Goal: Use online tool/utility: Utilize a website feature to perform a specific function

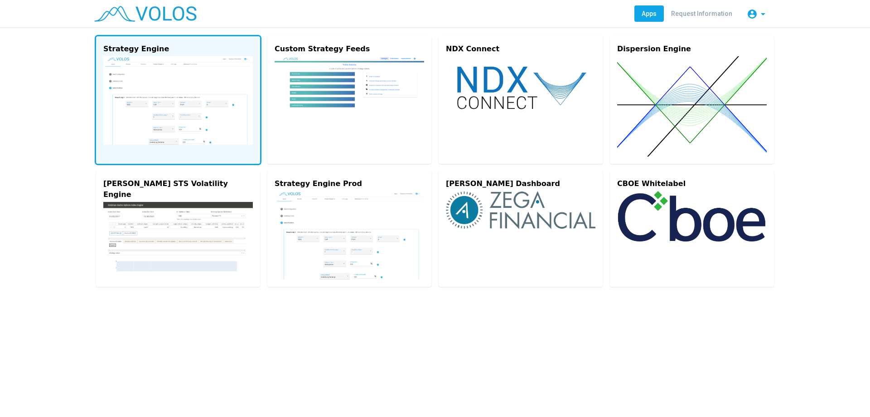
click at [190, 66] on img at bounding box center [178, 100] width 150 height 88
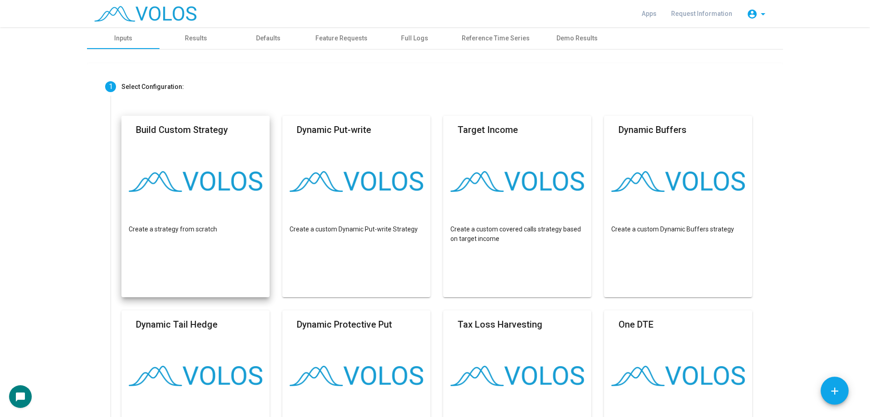
click at [177, 180] on img at bounding box center [196, 181] width 134 height 21
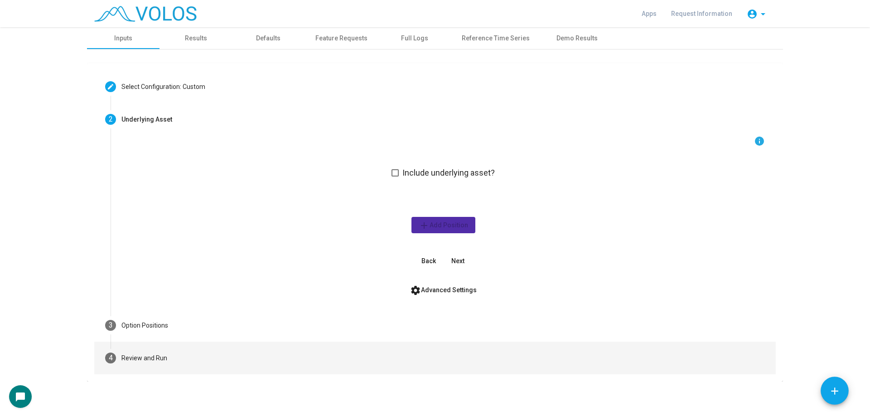
click at [204, 357] on mat-step-header "4 Review and Run" at bounding box center [435, 357] width 682 height 33
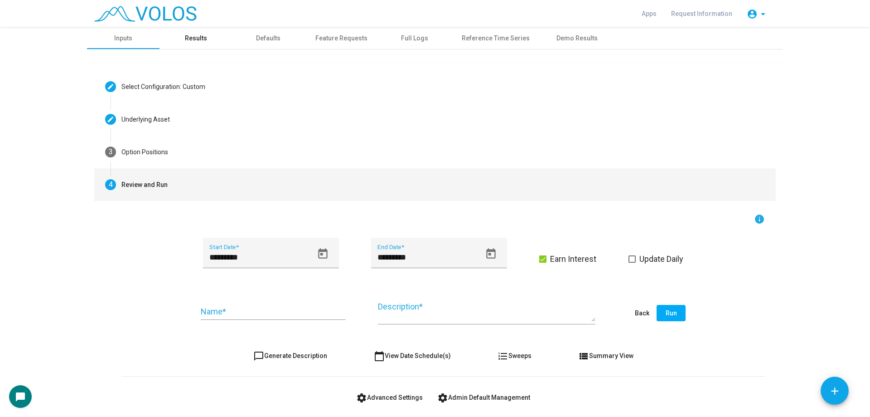
click at [201, 44] on div "Results" at bounding box center [196, 38] width 73 height 22
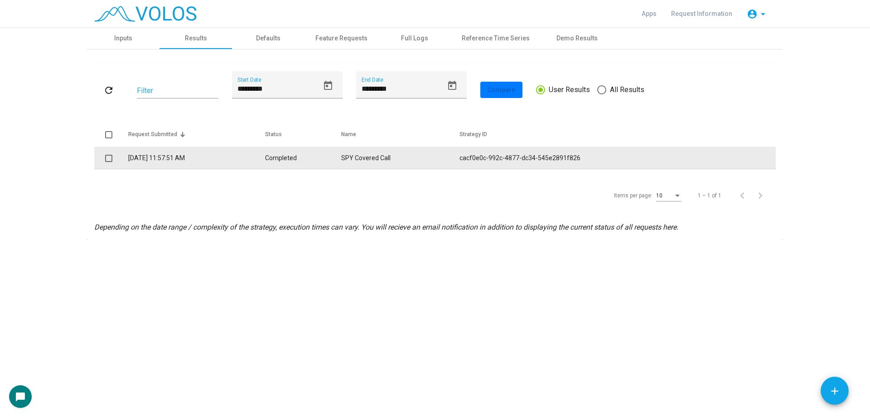
click at [378, 151] on td "SPY Covered Call" at bounding box center [400, 158] width 118 height 22
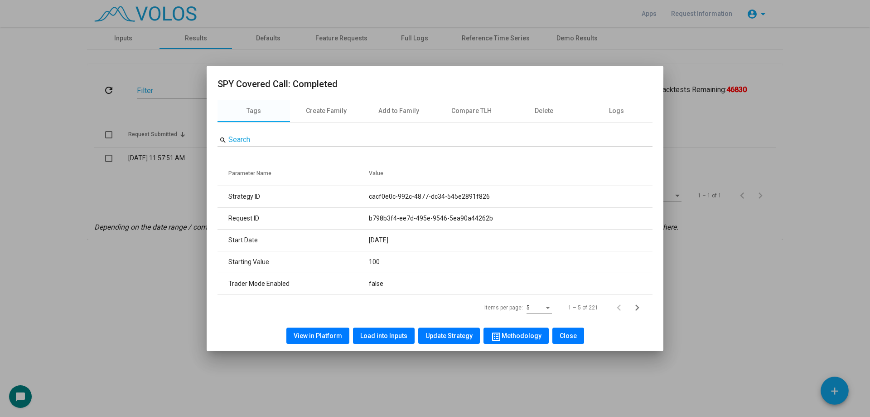
click at [323, 337] on span "View in Platform" at bounding box center [318, 335] width 49 height 7
click at [114, 32] on div at bounding box center [435, 208] width 870 height 417
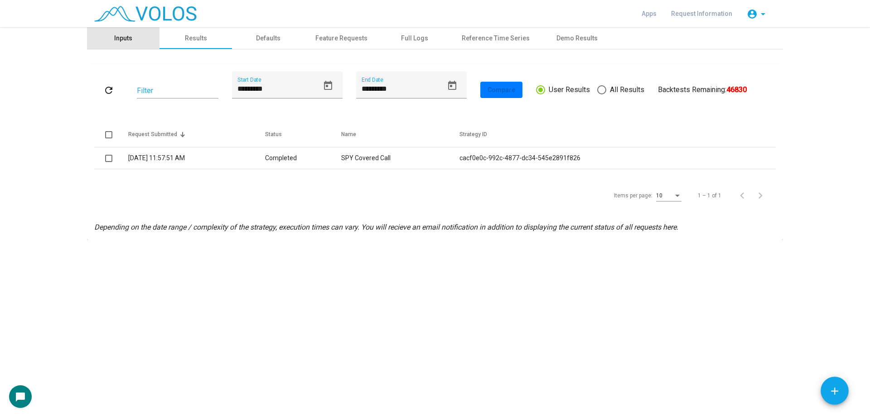
click at [124, 35] on div "Inputs" at bounding box center [123, 39] width 18 height 10
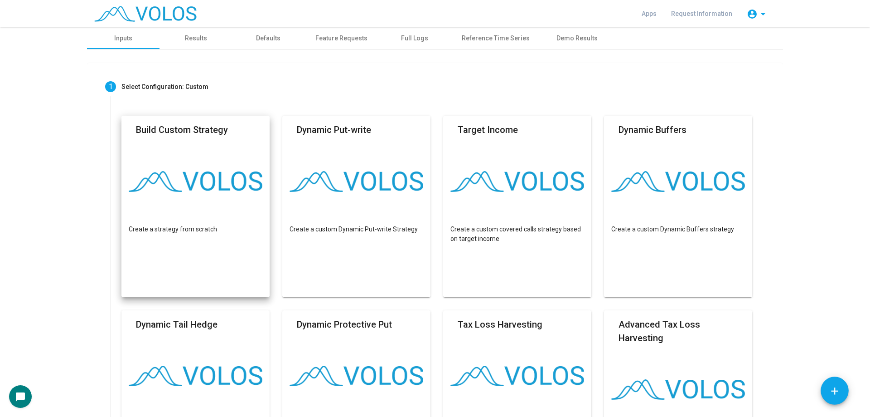
click at [231, 222] on mat-card "Build Custom Strategy Create a strategy from scratch" at bounding box center [196, 206] width 148 height 181
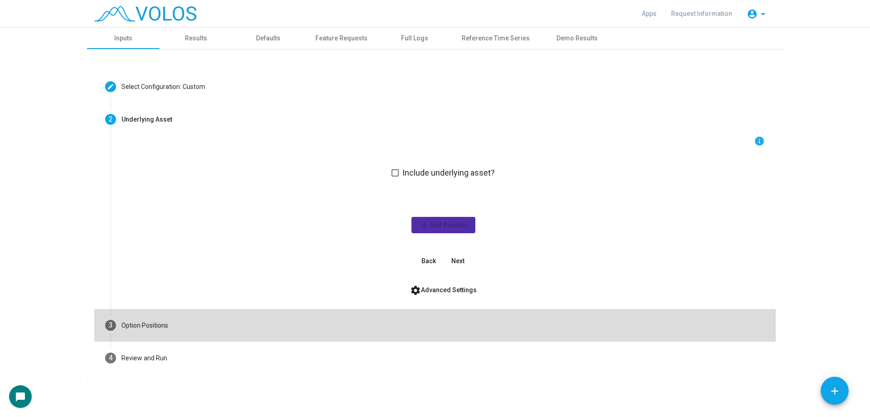
click at [191, 326] on mat-step-header "3 Option Positions" at bounding box center [435, 325] width 682 height 33
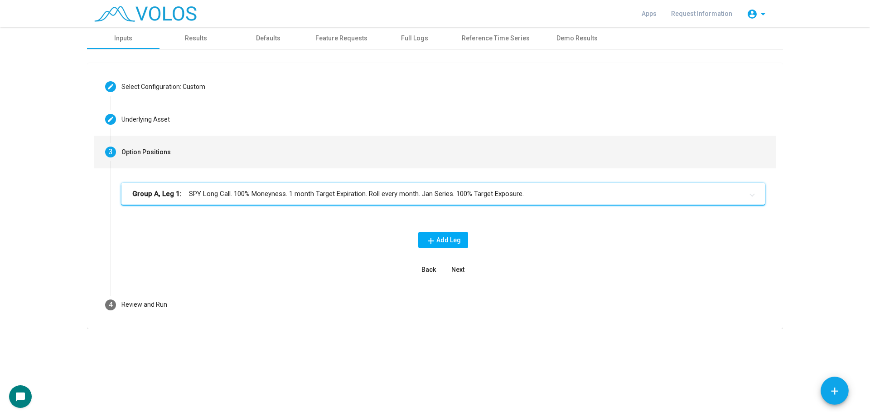
click at [275, 191] on mat-panel-title "Group A, Leg 1: SPY Long Call. 100% Moneyness. 1 month Target Expiration. Roll …" at bounding box center [437, 194] width 611 height 10
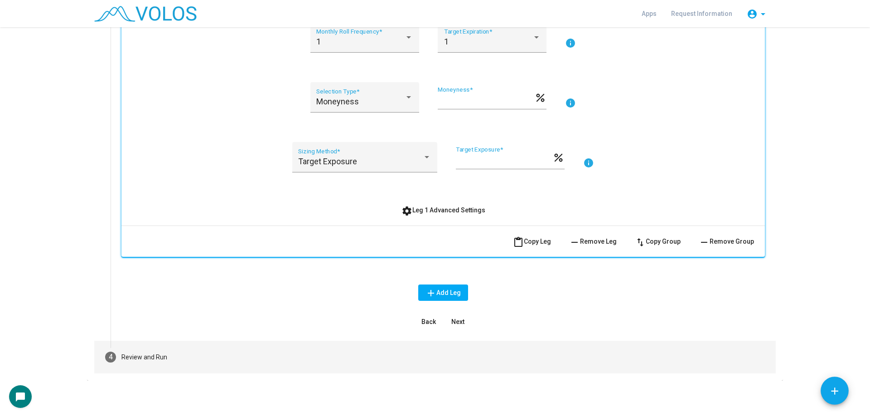
click at [320, 352] on mat-step-header "4 Review and Run" at bounding box center [435, 356] width 682 height 33
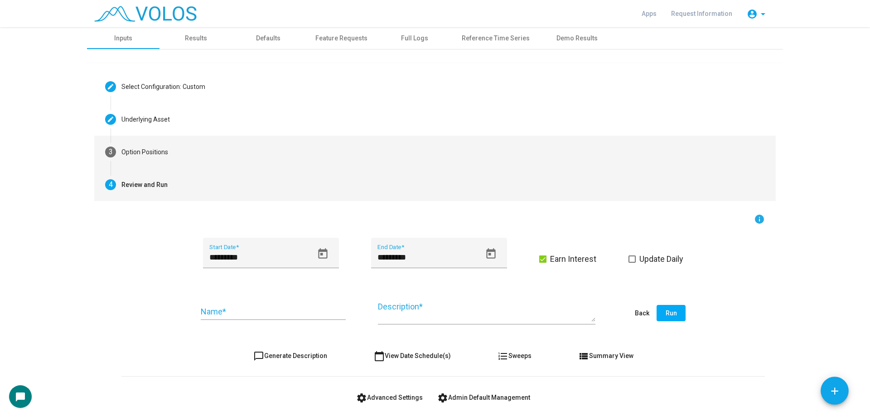
click at [216, 150] on mat-step-header "3 Option Positions" at bounding box center [435, 152] width 682 height 33
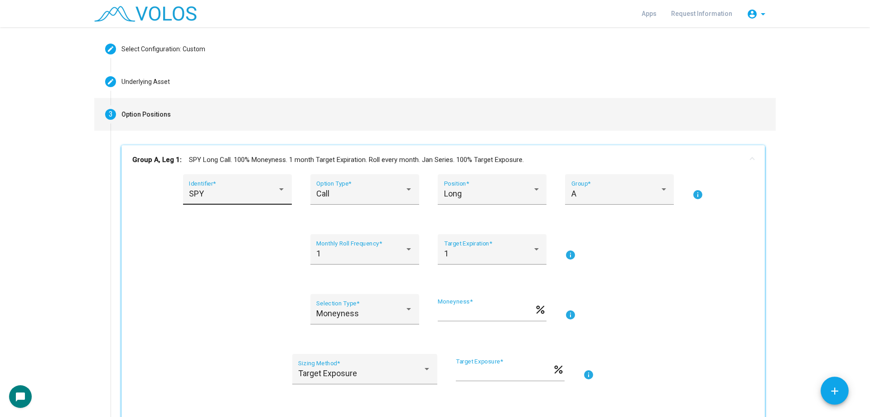
scroll to position [136, 0]
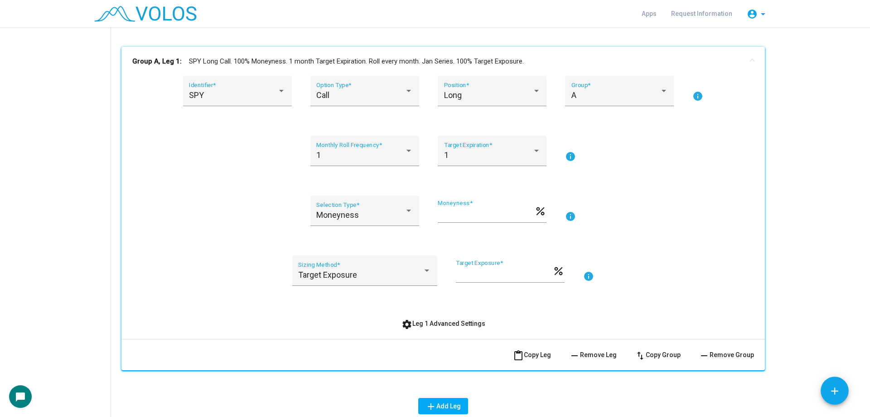
click at [195, 165] on div "1 Monthly Roll Frequency * 1 Target Expiration * info" at bounding box center [443, 156] width 622 height 41
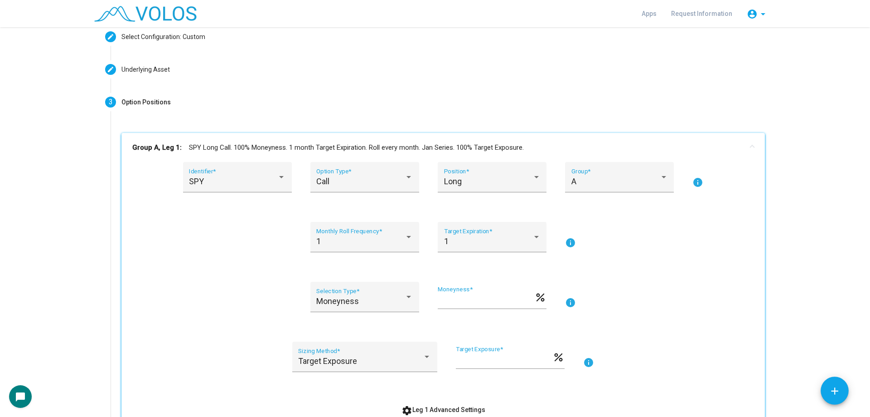
scroll to position [0, 0]
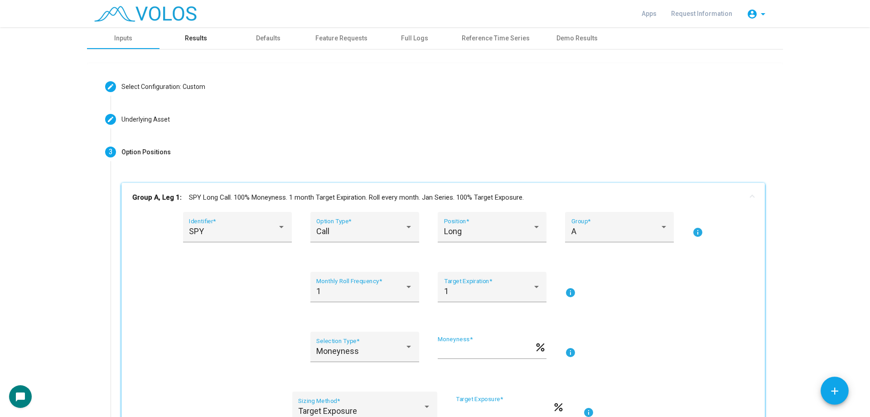
click at [193, 43] on div "Results" at bounding box center [196, 38] width 73 height 22
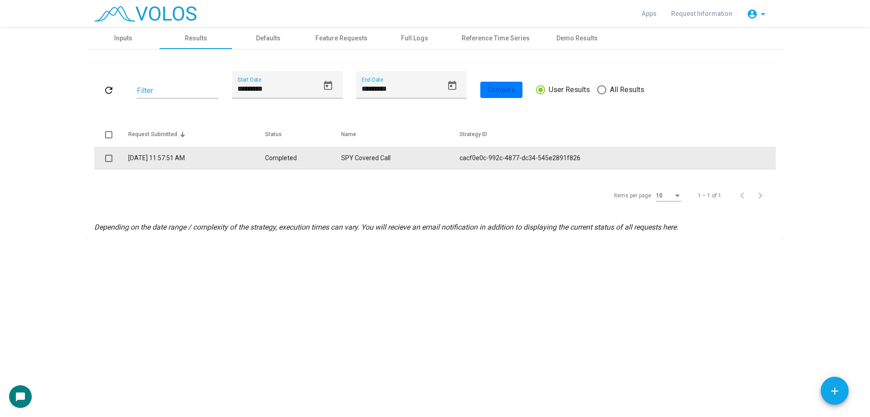
click at [331, 167] on td "Completed" at bounding box center [303, 158] width 76 height 22
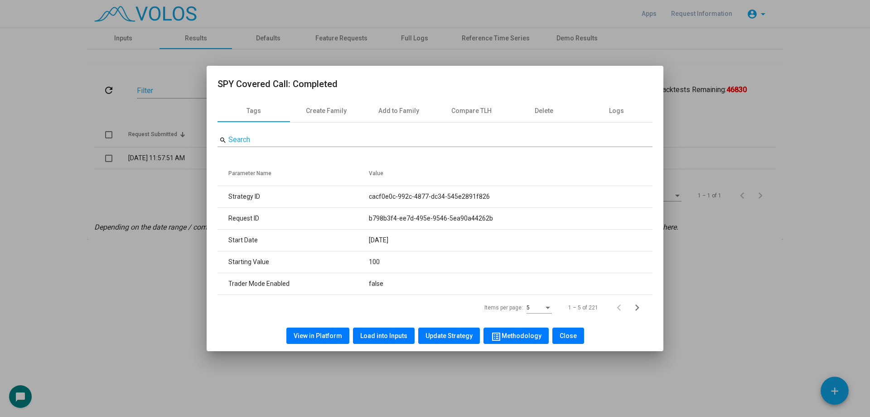
click at [142, 38] on div at bounding box center [435, 208] width 870 height 417
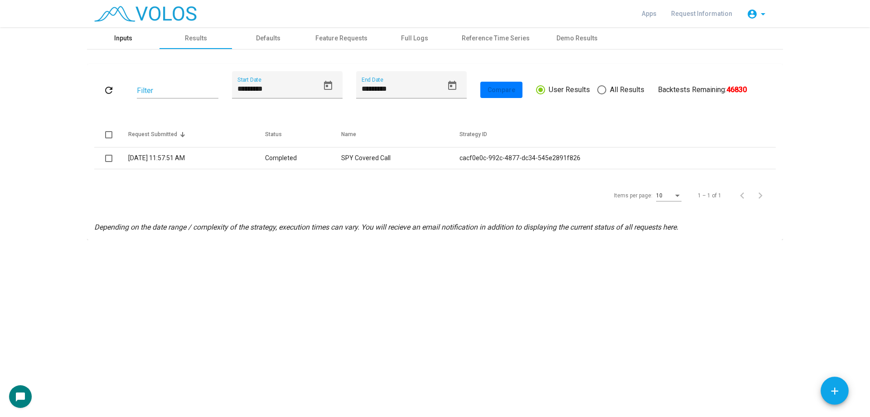
click at [126, 38] on div "Inputs" at bounding box center [123, 39] width 18 height 10
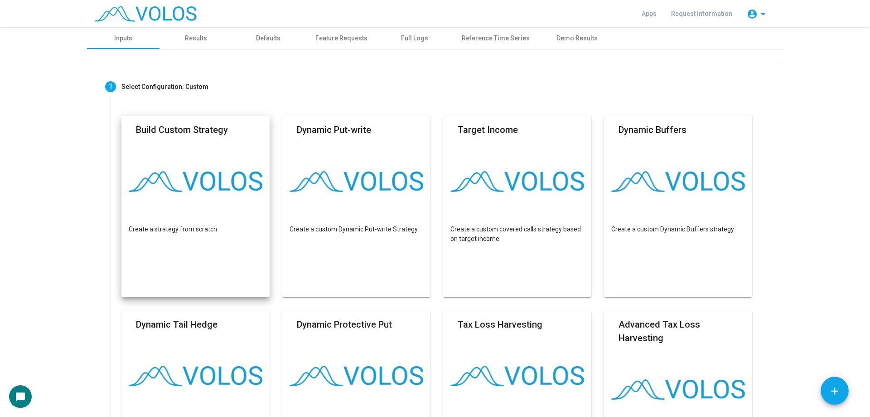
click at [206, 160] on mat-card "Build Custom Strategy Create a strategy from scratch" at bounding box center [196, 206] width 148 height 181
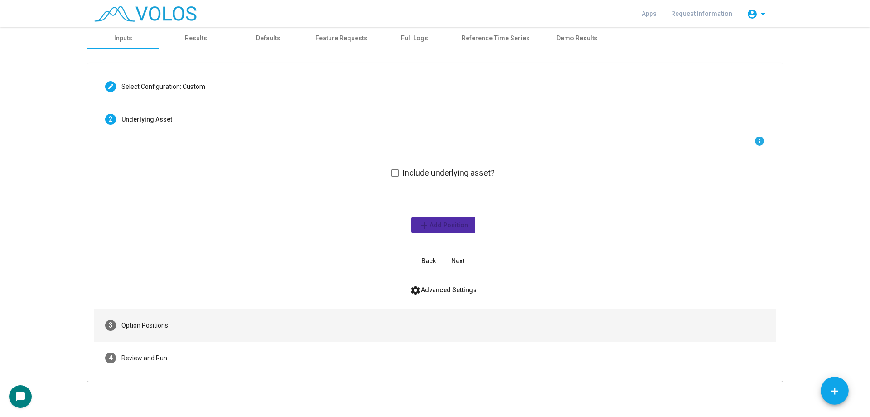
click at [202, 330] on mat-step-header "3 Option Positions" at bounding box center [435, 325] width 682 height 33
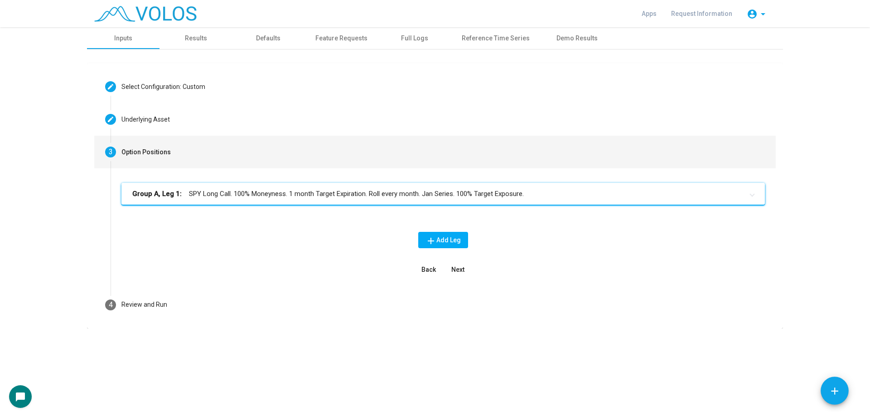
click at [353, 190] on mat-panel-title "Group A, Leg 1: SPY Long Call. 100% Moneyness. 1 month Target Expiration. Roll …" at bounding box center [437, 194] width 611 height 10
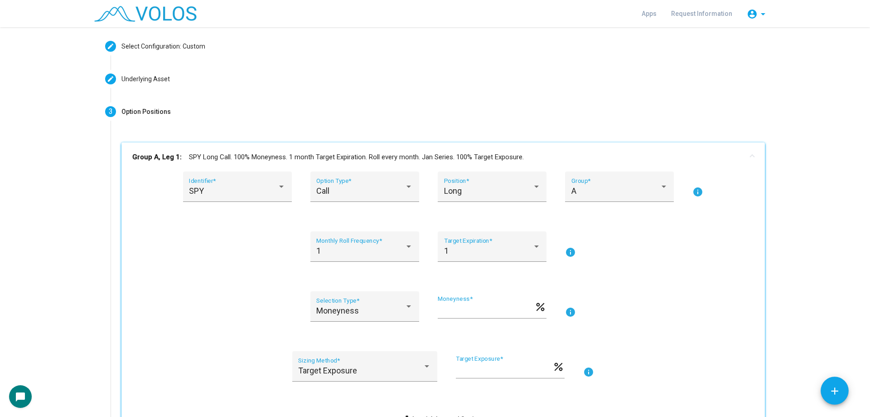
scroll to position [136, 0]
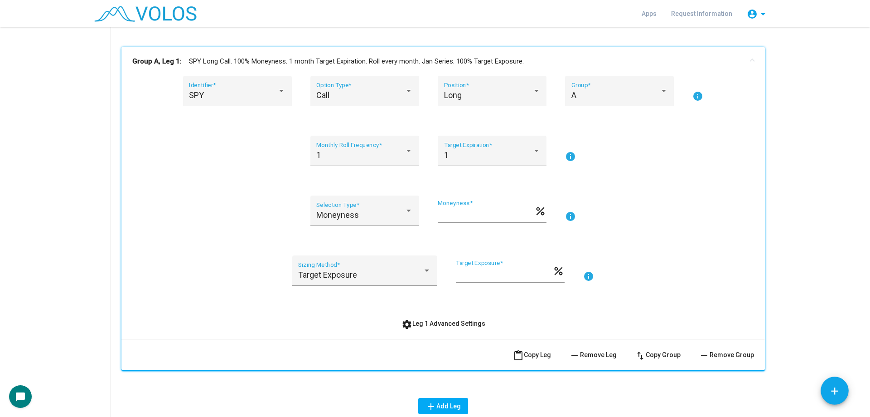
click at [253, 160] on div "1 Monthly Roll Frequency * 1 Target Expiration * info" at bounding box center [443, 156] width 622 height 41
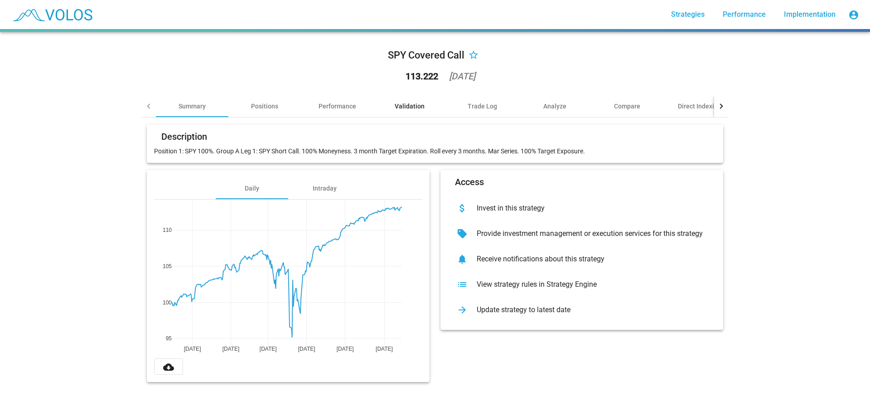
click at [406, 103] on div "Validation" at bounding box center [410, 106] width 30 height 9
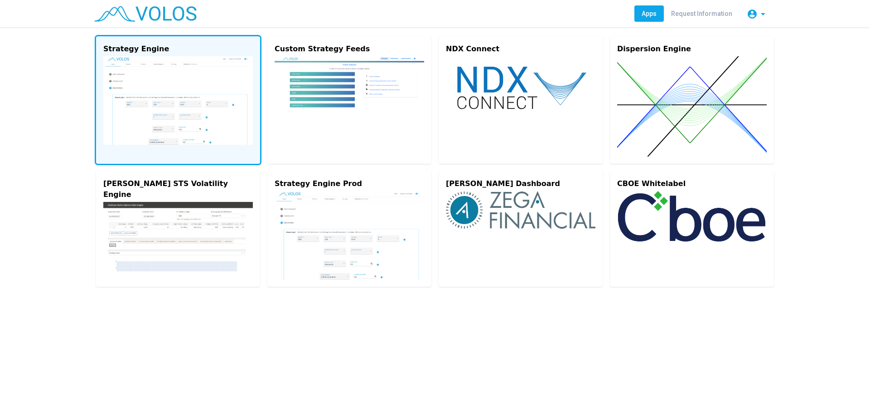
click at [186, 91] on img at bounding box center [178, 100] width 150 height 88
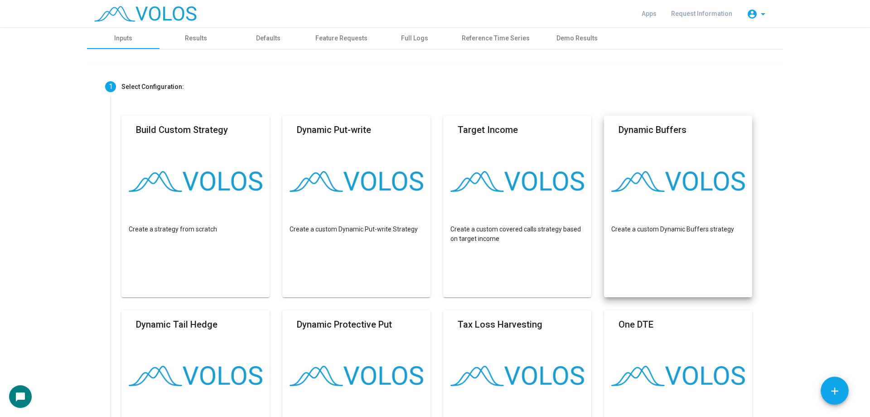
scroll to position [227, 0]
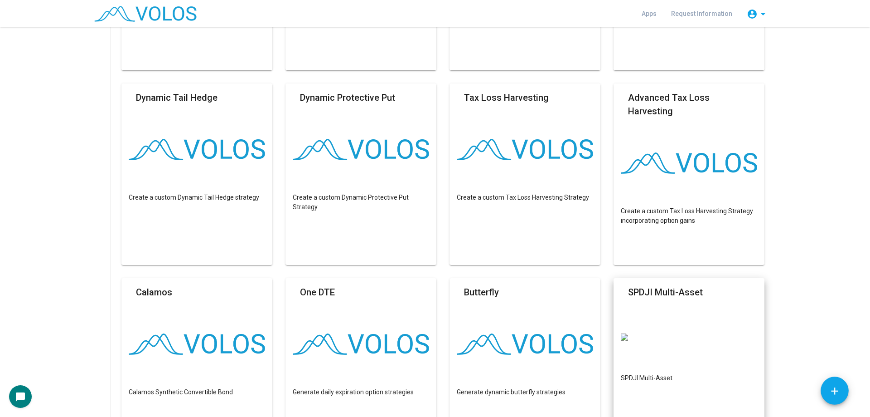
click at [690, 309] on mat-card "SPDJI Multi-Asset SPDJI Multi-Asset" at bounding box center [689, 368] width 151 height 181
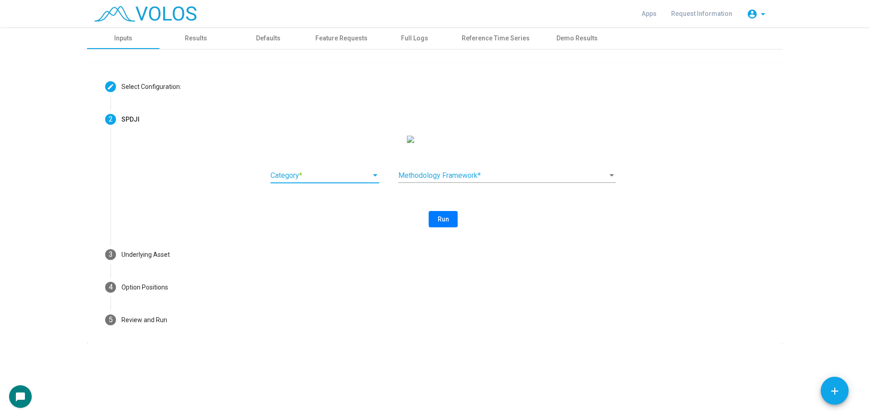
click at [301, 180] on span at bounding box center [321, 175] width 101 height 8
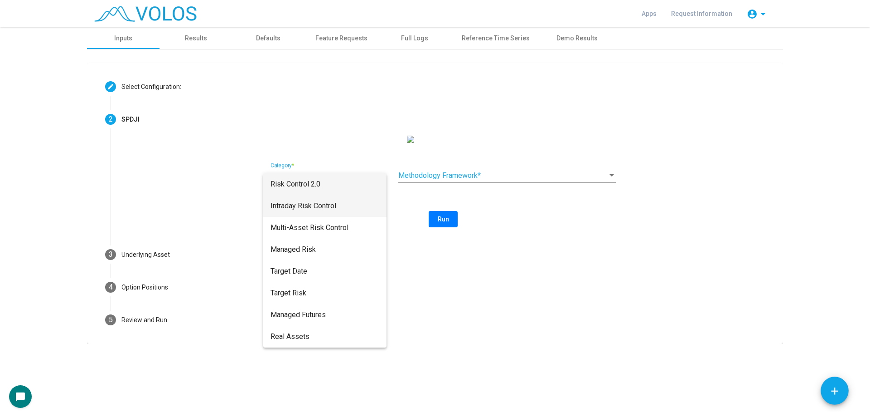
click at [341, 211] on span "Intraday Risk Control" at bounding box center [325, 206] width 109 height 22
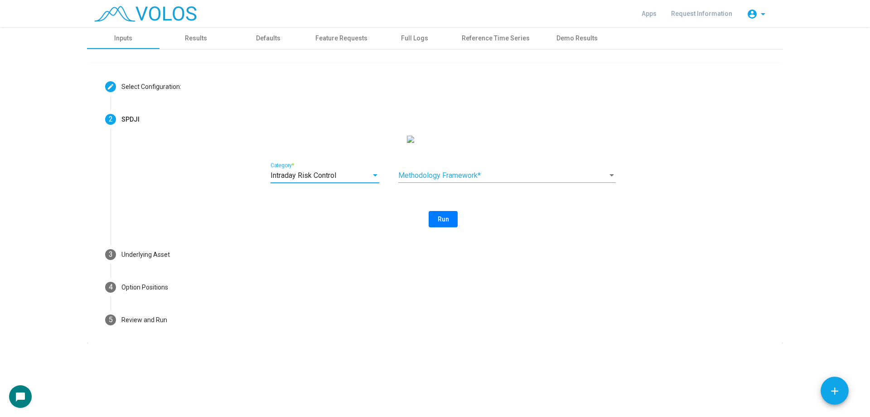
click at [482, 192] on div "Methodology Framework *" at bounding box center [508, 176] width 218 height 29
click at [517, 180] on span at bounding box center [503, 175] width 209 height 8
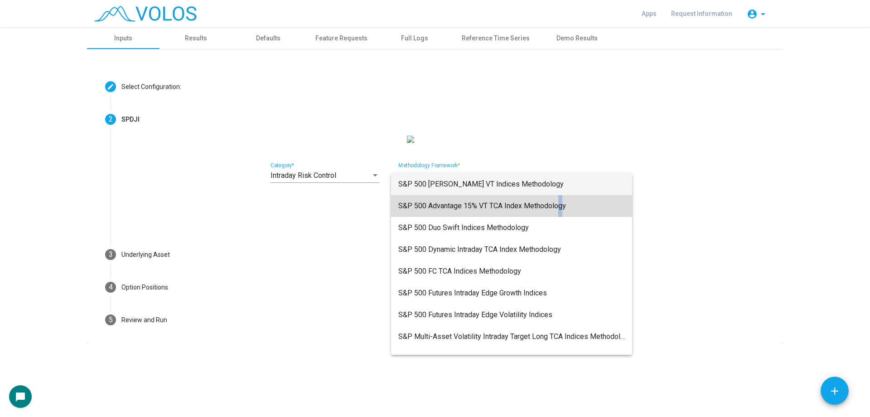
click at [562, 214] on span "S&P 500 Advantage 15% VT TCA Index Methodology" at bounding box center [512, 206] width 227 height 22
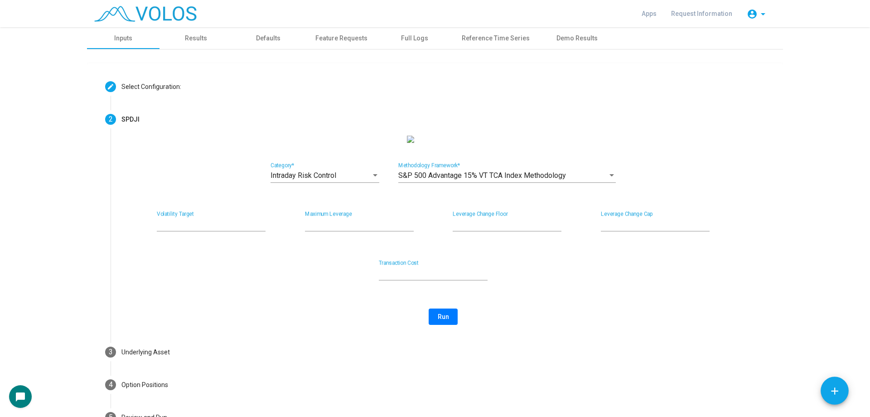
click at [542, 261] on div "Intraday Risk Control Category * S&P 500 Advantage 15% VT TCA Index Methodology…" at bounding box center [444, 230] width 644 height 189
